Goal: Find contact information: Find contact information

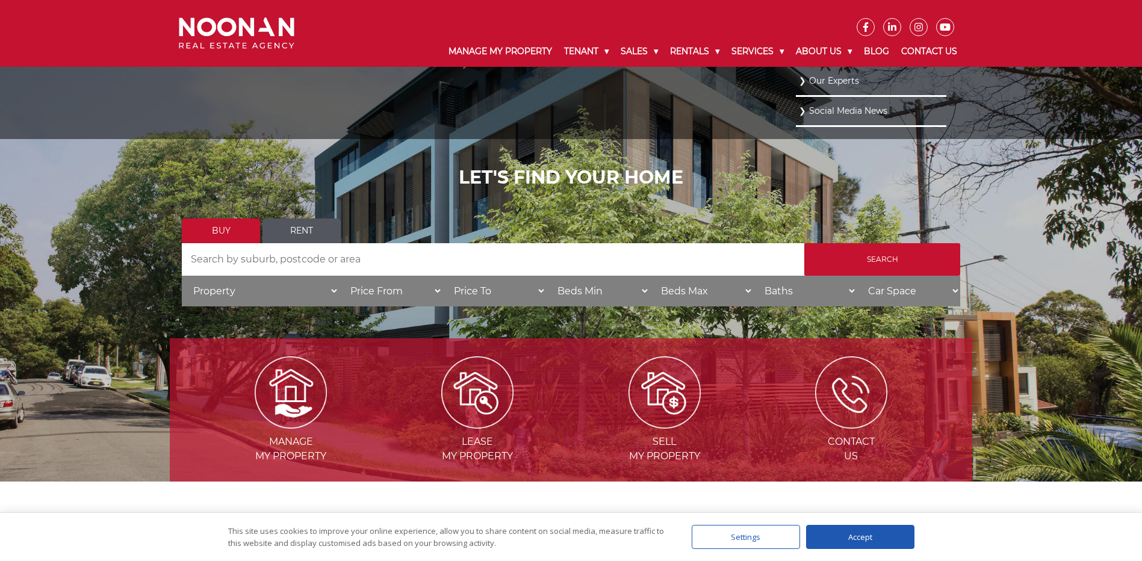
click at [824, 74] on link "Our Experts" at bounding box center [871, 81] width 145 height 16
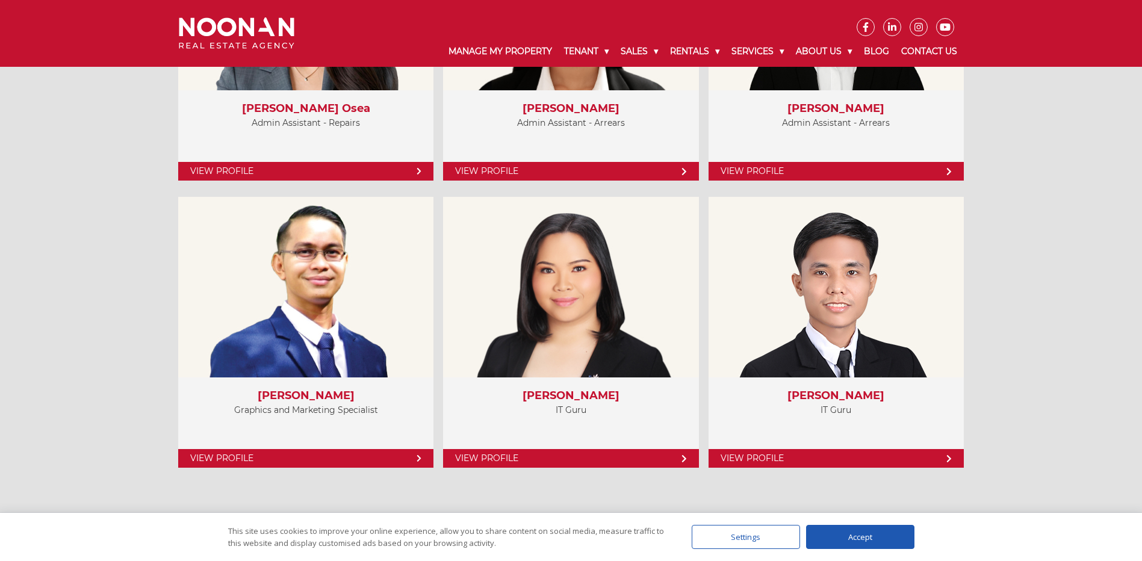
scroll to position [4978, 0]
